Goal: Transaction & Acquisition: Book appointment/travel/reservation

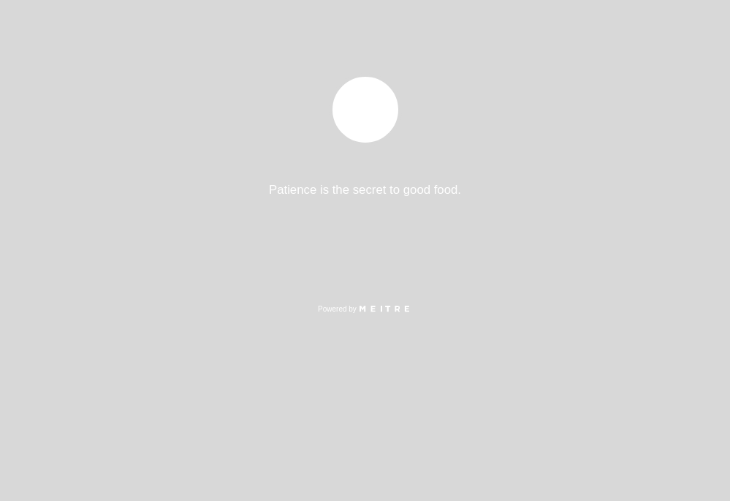
select select "es"
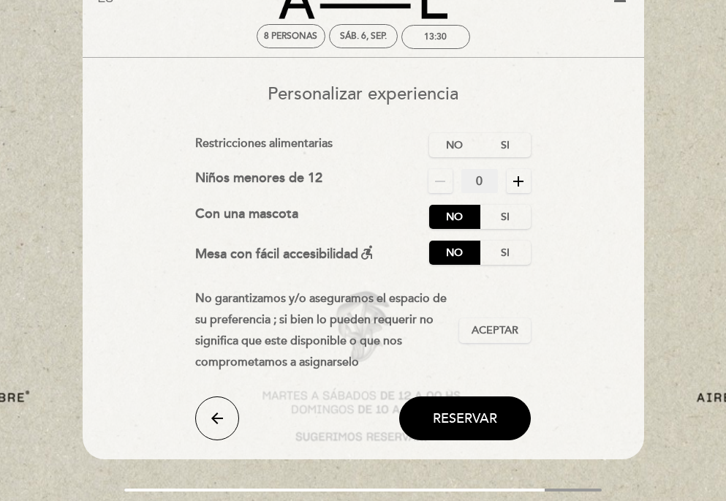
scroll to position [58, 0]
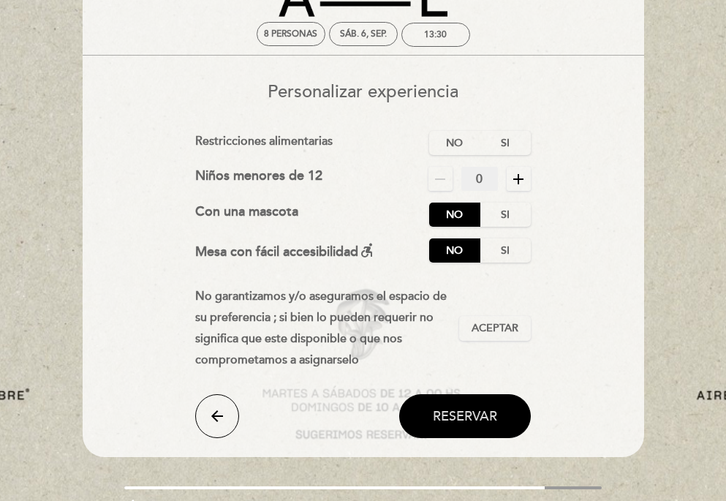
click at [445, 405] on button "Reservar" at bounding box center [465, 416] width 132 height 44
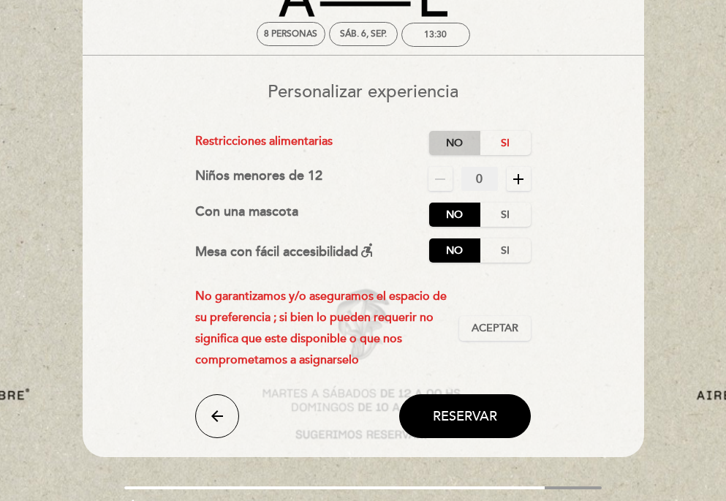
click at [475, 145] on label "No" at bounding box center [454, 143] width 51 height 24
click at [469, 216] on label "No" at bounding box center [454, 215] width 51 height 24
click at [459, 249] on label "No" at bounding box center [454, 250] width 51 height 24
click at [510, 311] on div "No garantizamos y/o aseguramos el espacio de su preferencia ; si bien lo pueden…" at bounding box center [363, 328] width 336 height 84
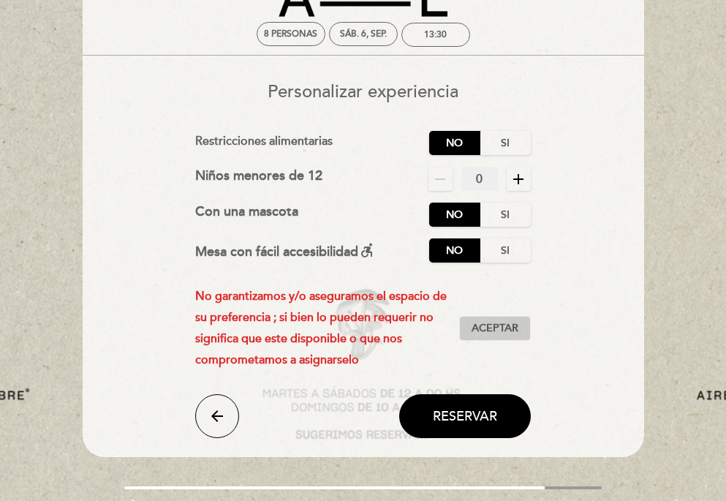
click at [506, 329] on span "Aceptar" at bounding box center [495, 328] width 47 height 15
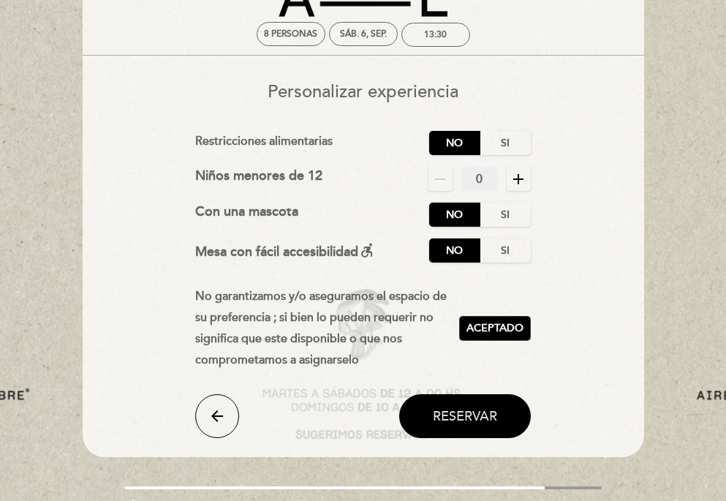
click at [447, 411] on span "Reservar" at bounding box center [465, 416] width 64 height 16
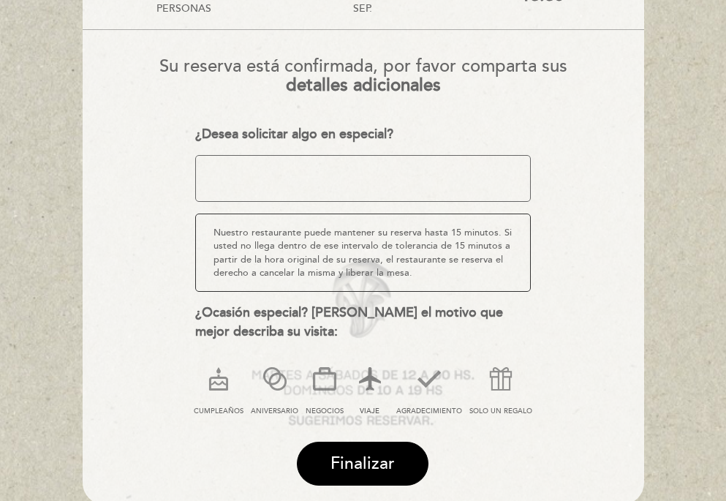
scroll to position [138, 0]
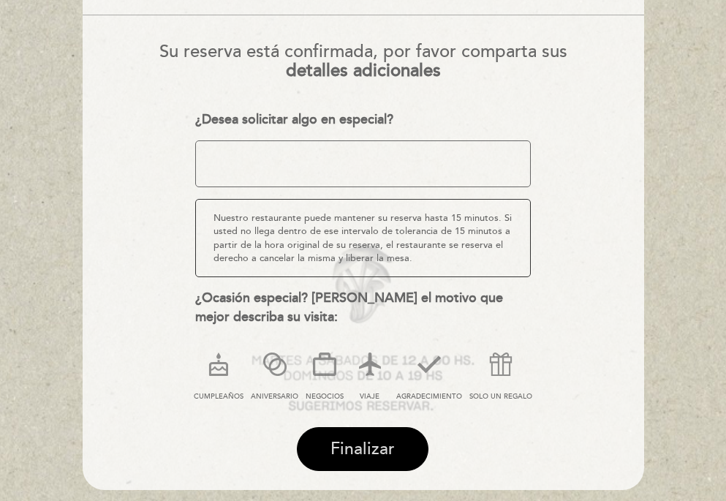
click at [366, 434] on button "Finalizar" at bounding box center [363, 449] width 132 height 44
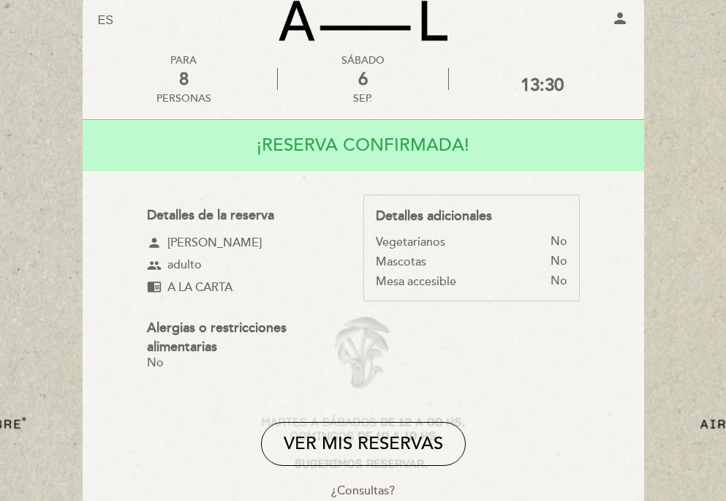
scroll to position [34, 0]
